Goal: Find specific page/section: Find specific page/section

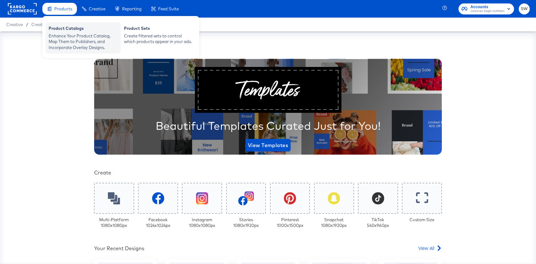
click at [63, 35] on div "Enhance Your Product Catalog, Map Them to Publishers, and Incorporate Overlay D…" at bounding box center [83, 42] width 69 height 18
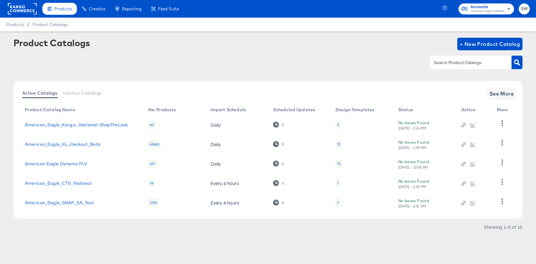
click at [336, 56] on div at bounding box center [267, 62] width 509 height 14
click at [389, 83] on div "Active Catalogs Inactive Catalogs See More Product Catalog Name No. Products Im…" at bounding box center [267, 149] width 509 height 137
